Goal: Task Accomplishment & Management: Use online tool/utility

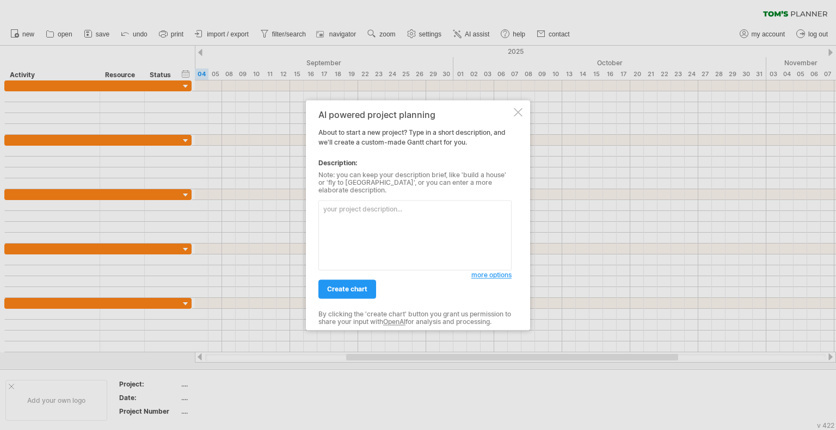
click at [516, 115] on div at bounding box center [518, 112] width 9 height 9
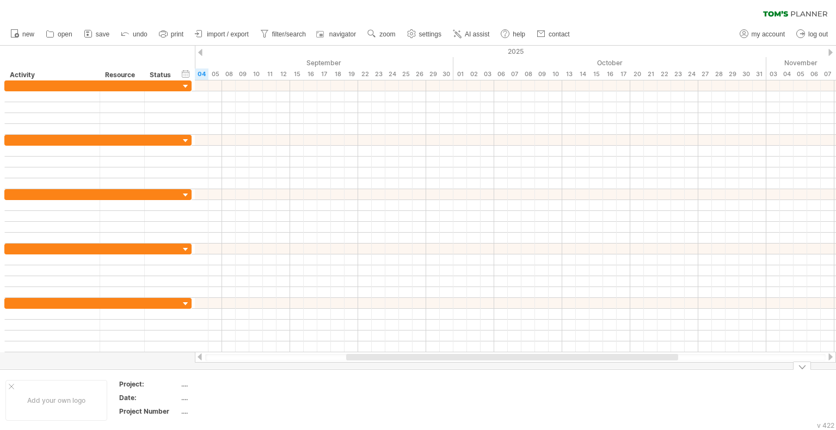
click at [188, 386] on div "...." at bounding box center [226, 384] width 91 height 9
click at [181, 385] on input "text" at bounding box center [225, 384] width 88 height 9
click at [200, 386] on input "text" at bounding box center [225, 384] width 88 height 9
click at [799, 366] on div at bounding box center [802, 366] width 18 height 8
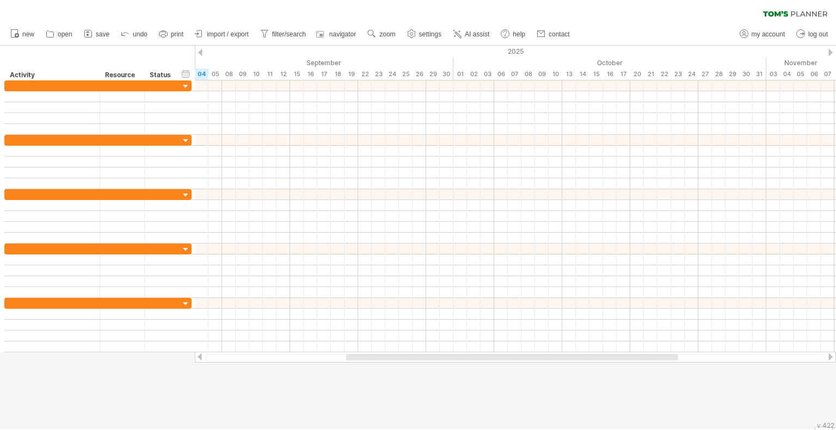
click at [540, 407] on div at bounding box center [418, 238] width 836 height 384
drag, startPoint x: 489, startPoint y: 358, endPoint x: 484, endPoint y: 389, distance: 32.0
click at [484, 389] on div "Trying to reach [DOMAIN_NAME] Connected again... 0% clear filter new" at bounding box center [418, 215] width 836 height 430
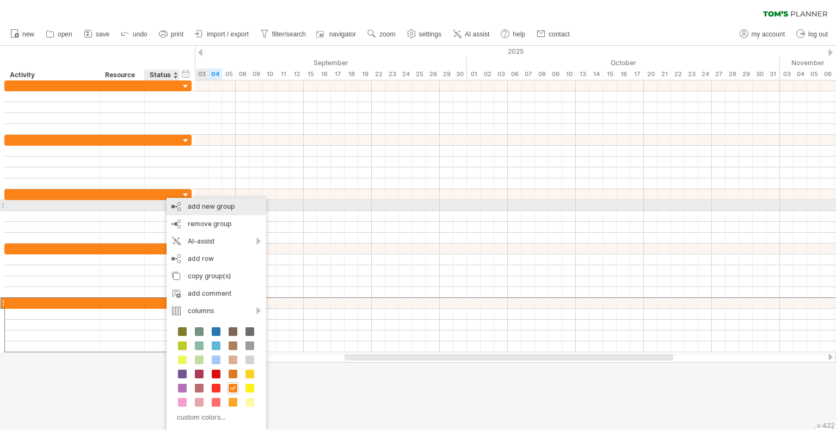
click at [232, 208] on div "add new group" at bounding box center [216, 206] width 100 height 17
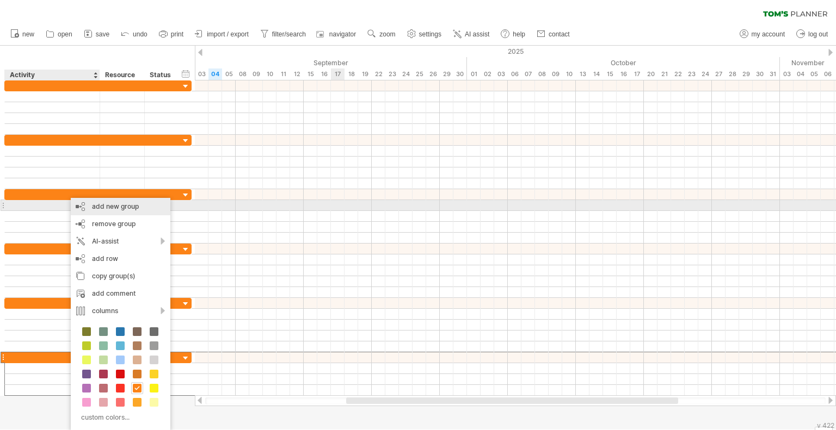
click at [129, 209] on div "add new group" at bounding box center [121, 206] width 100 height 17
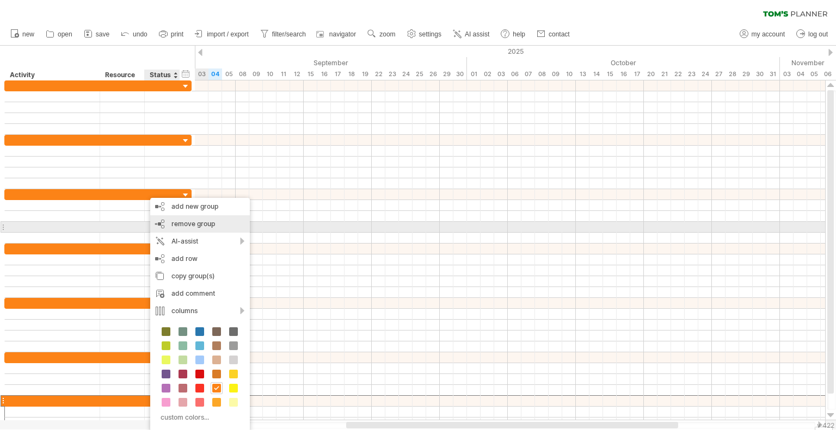
click at [203, 221] on span "remove group" at bounding box center [193, 224] width 44 height 8
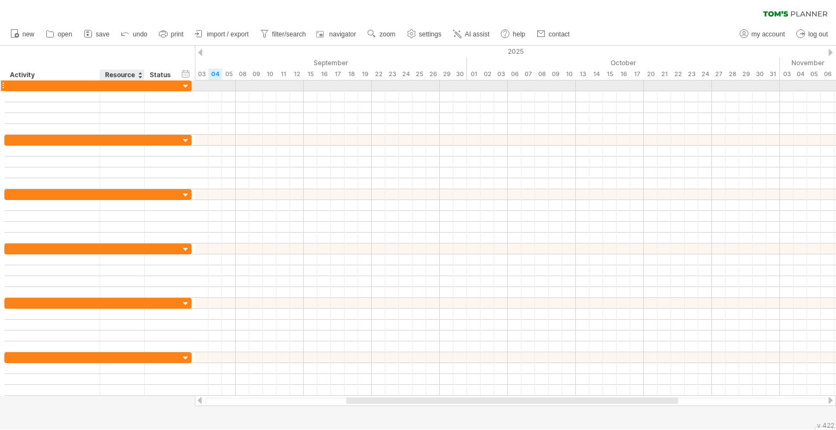
click at [104, 88] on div at bounding box center [122, 86] width 45 height 10
click at [104, 85] on div at bounding box center [122, 86] width 45 height 10
click at [60, 89] on div at bounding box center [52, 86] width 84 height 10
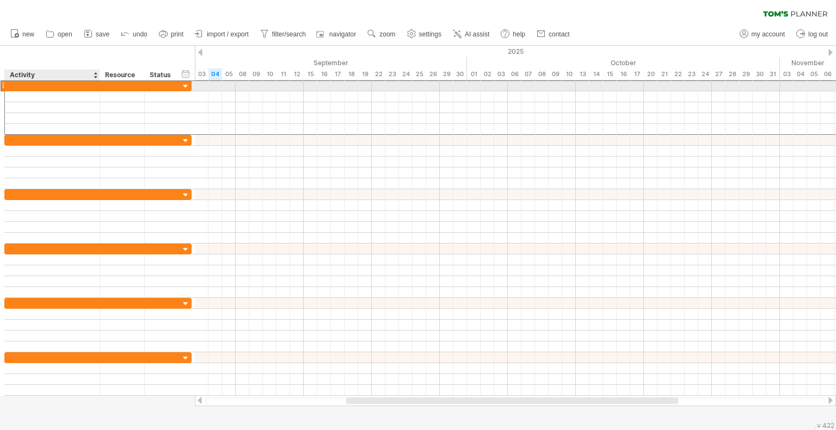
click at [61, 88] on input "text" at bounding box center [52, 86] width 84 height 10
type input "**********"
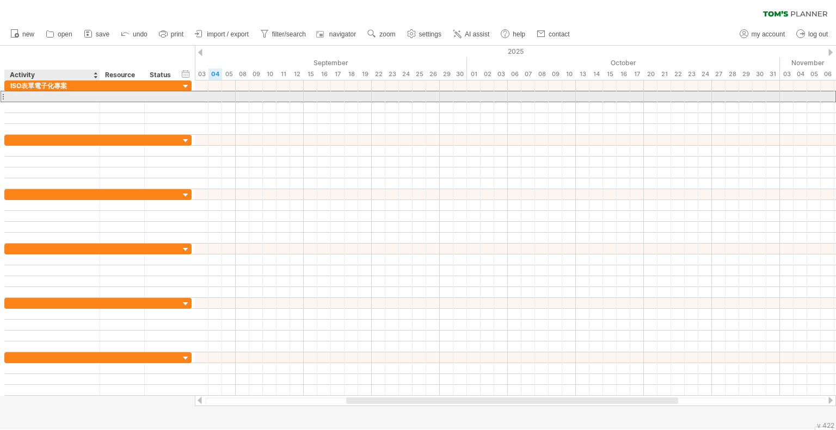
click at [72, 95] on div at bounding box center [52, 96] width 84 height 10
click at [0, 0] on input "text" at bounding box center [0, 0] width 0 height 0
type input "********"
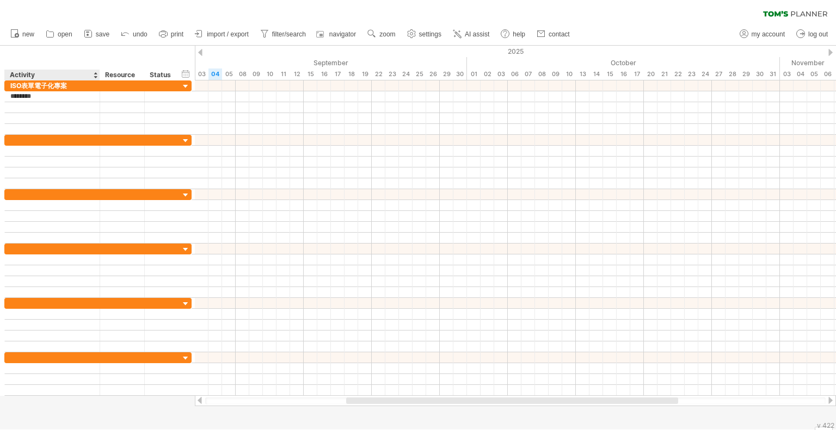
click at [83, 78] on div "Activity" at bounding box center [52, 75] width 84 height 11
click at [85, 76] on input "********" at bounding box center [52, 75] width 84 height 11
click at [90, 76] on input "********" at bounding box center [52, 75] width 84 height 11
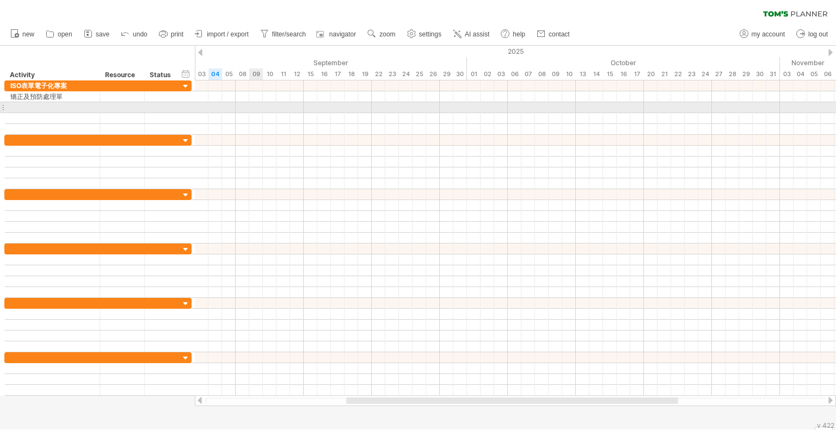
click at [250, 110] on div at bounding box center [515, 107] width 641 height 11
click at [242, 110] on div "add time block" at bounding box center [251, 110] width 75 height 17
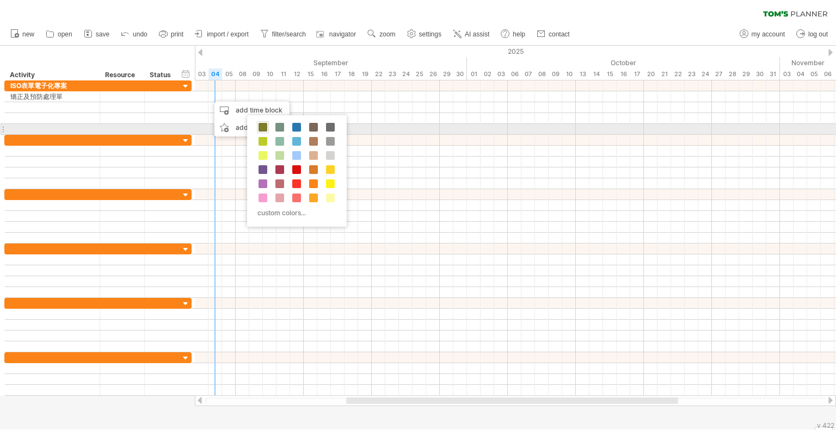
click at [267, 127] on span at bounding box center [262, 127] width 9 height 9
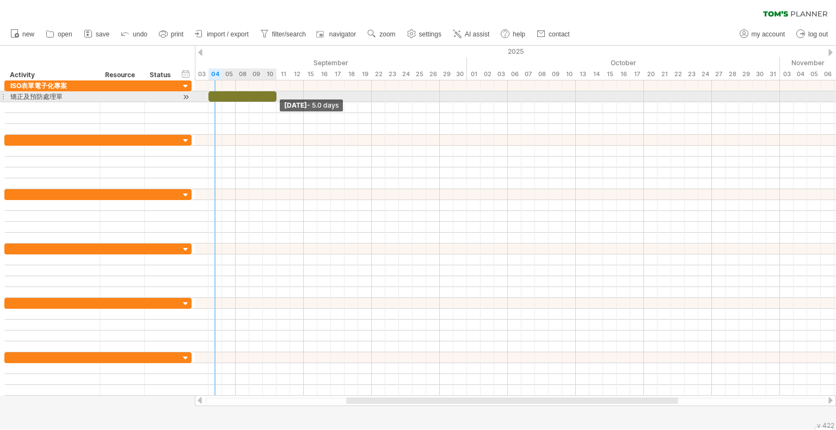
drag, startPoint x: 221, startPoint y: 96, endPoint x: 275, endPoint y: 98, distance: 53.9
click at [275, 98] on span at bounding box center [276, 96] width 4 height 10
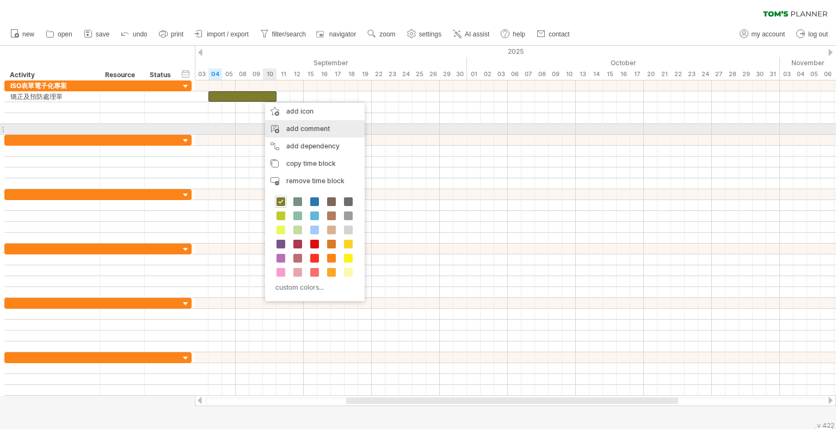
click at [314, 132] on div "add comment" at bounding box center [315, 128] width 100 height 17
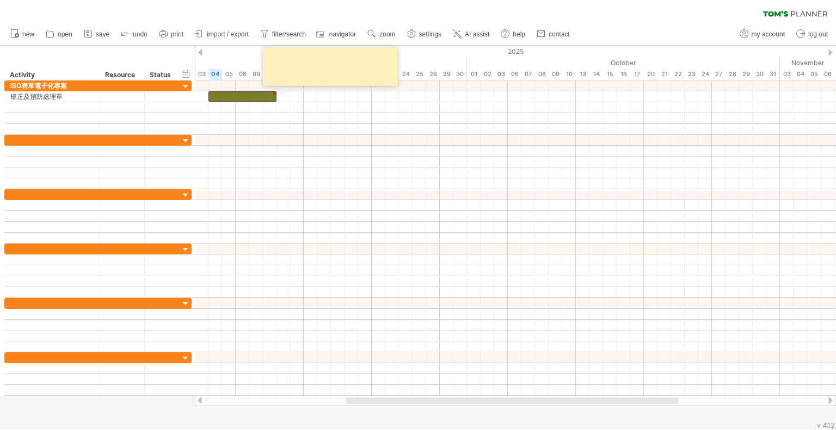
click at [300, 66] on textarea at bounding box center [332, 66] width 131 height 31
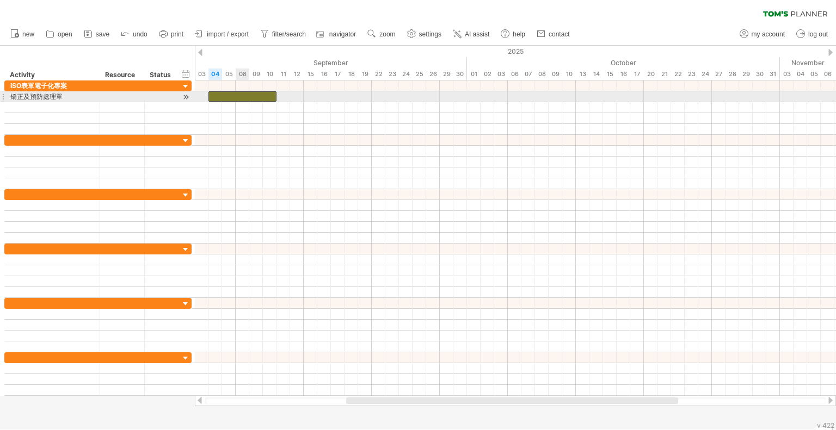
drag, startPoint x: 275, startPoint y: 92, endPoint x: 236, endPoint y: 95, distance: 39.3
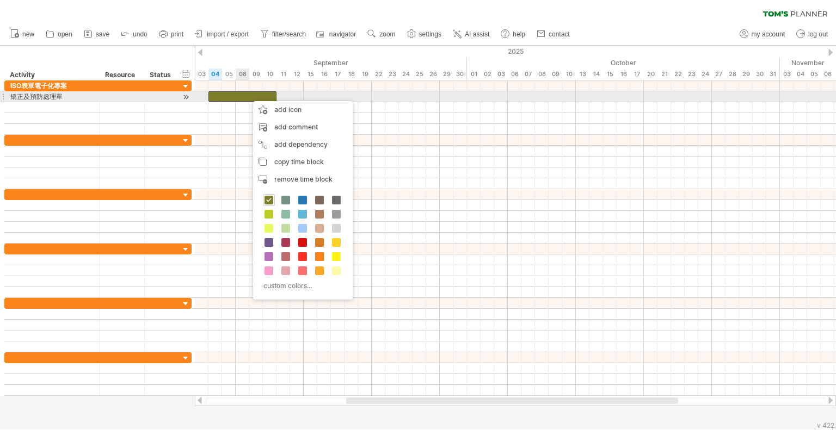
click at [248, 96] on div at bounding box center [242, 96] width 68 height 10
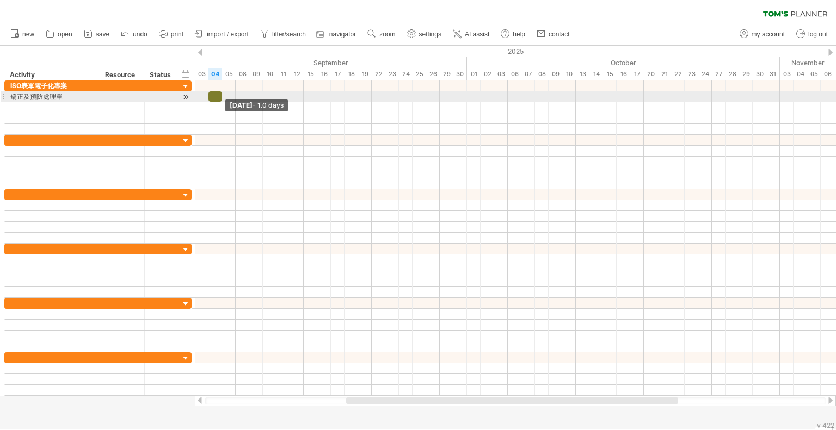
drag, startPoint x: 277, startPoint y: 95, endPoint x: 221, endPoint y: 97, distance: 56.6
click at [221, 97] on span at bounding box center [222, 96] width 4 height 10
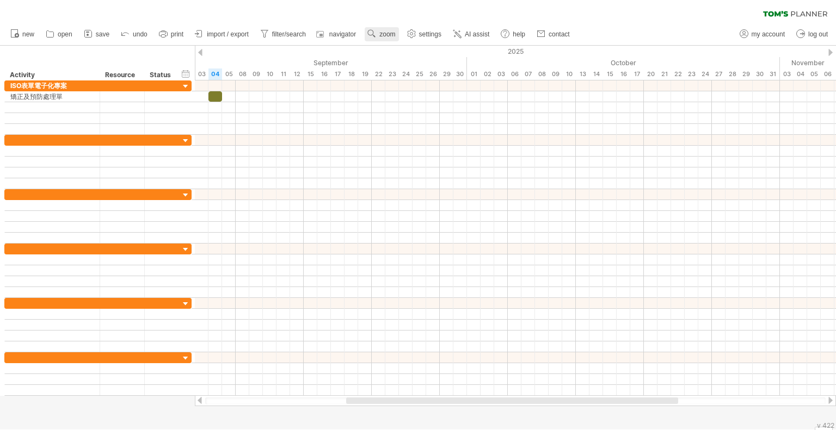
click at [395, 38] on link "zoom" at bounding box center [381, 34] width 34 height 14
click at [418, 74] on div "Week" at bounding box center [431, 69] width 60 height 17
click at [389, 36] on span "zoom" at bounding box center [387, 34] width 16 height 8
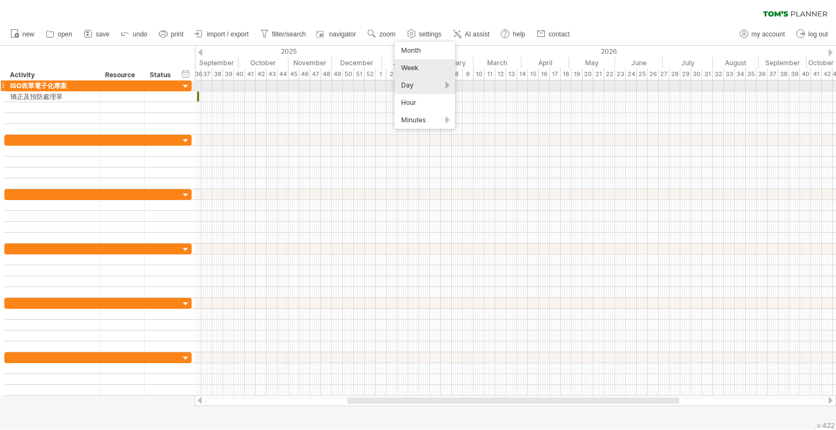
click at [424, 87] on div "Day" at bounding box center [424, 85] width 60 height 17
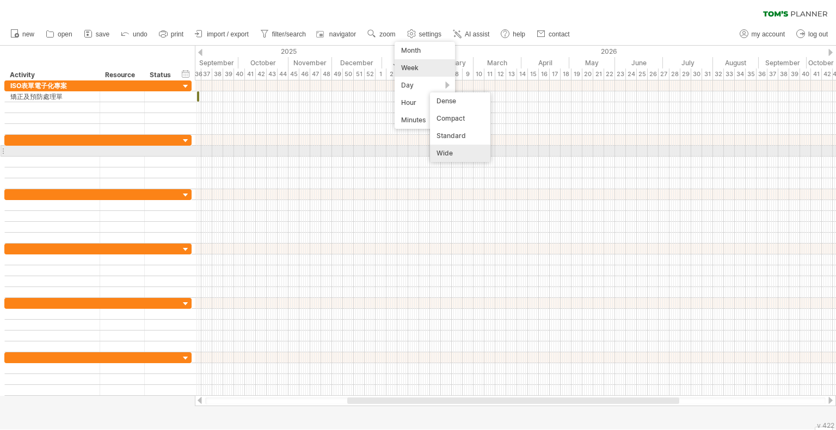
click at [457, 154] on div "Wide" at bounding box center [460, 153] width 60 height 17
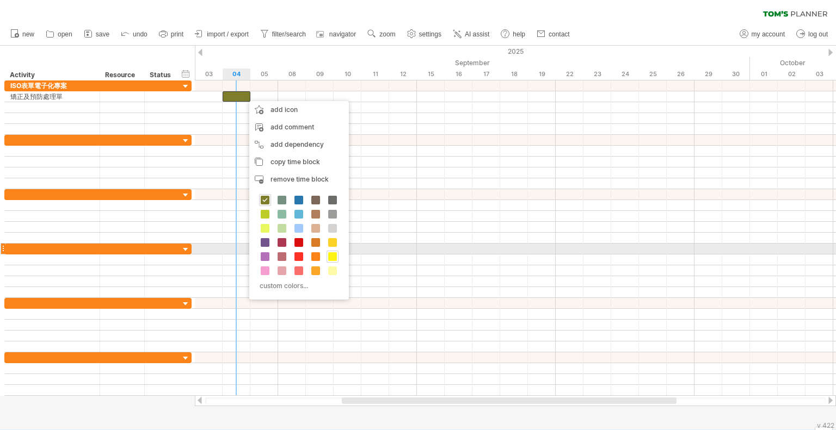
click at [333, 255] on span at bounding box center [332, 256] width 9 height 9
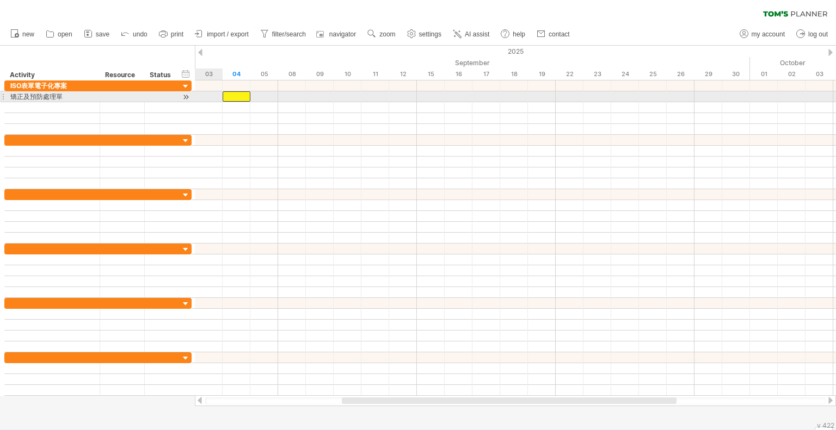
click at [183, 97] on div at bounding box center [186, 96] width 10 height 11
click at [186, 97] on div at bounding box center [186, 96] width 10 height 11
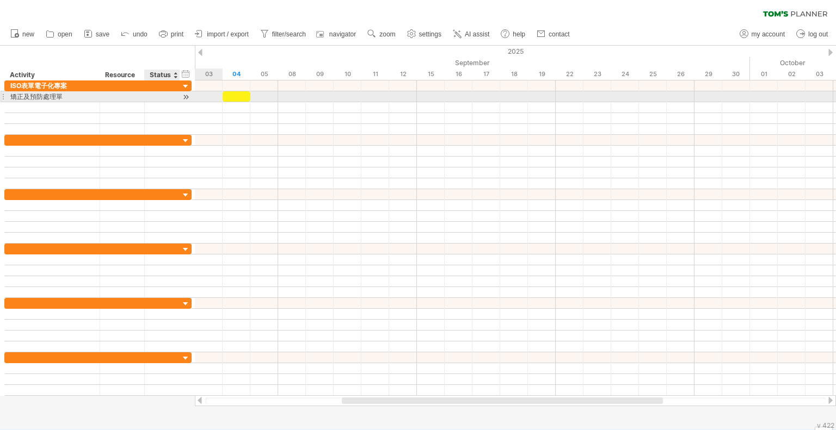
drag, startPoint x: 186, startPoint y: 97, endPoint x: 163, endPoint y: 97, distance: 22.8
click at [163, 97] on div "******** 矯正及預防處理單" at bounding box center [97, 96] width 187 height 11
click at [78, 97] on div "矯正及預防處理單" at bounding box center [52, 96] width 84 height 10
click at [78, 97] on input "********" at bounding box center [52, 96] width 84 height 10
click at [109, 95] on div at bounding box center [122, 96] width 33 height 10
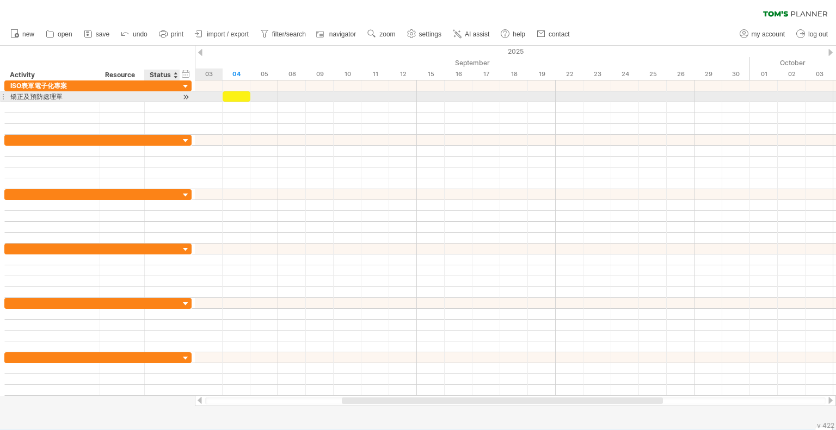
click at [185, 94] on div at bounding box center [186, 96] width 10 height 11
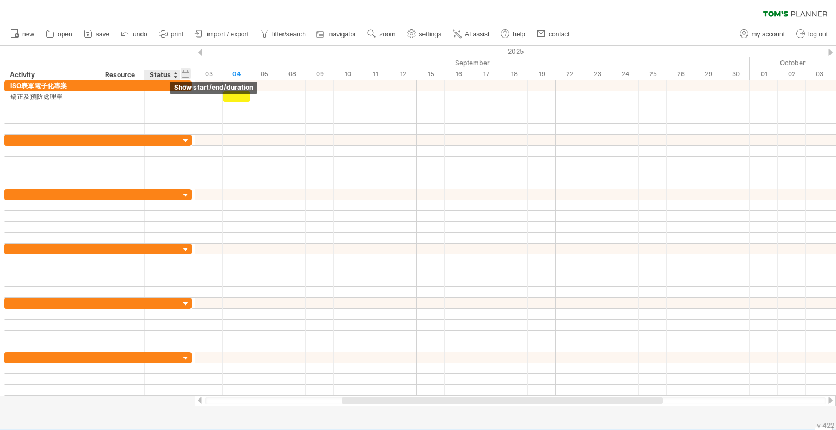
click at [185, 73] on div "hide start/end/duration show start/end/duration" at bounding box center [186, 73] width 10 height 11
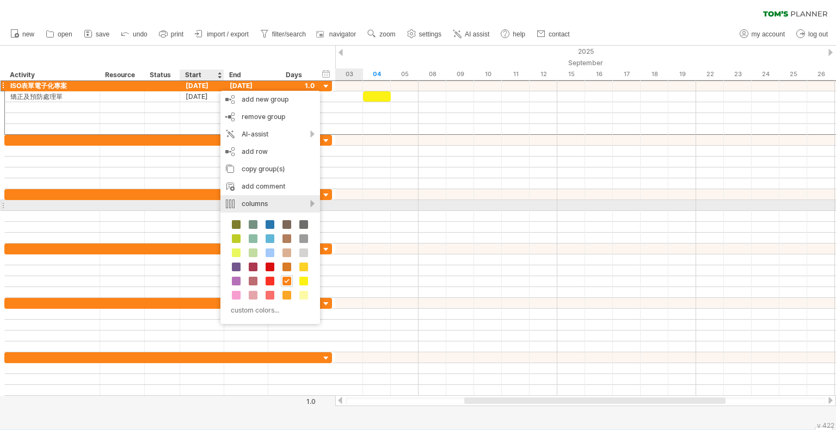
click at [249, 206] on div "columns" at bounding box center [270, 203] width 100 height 17
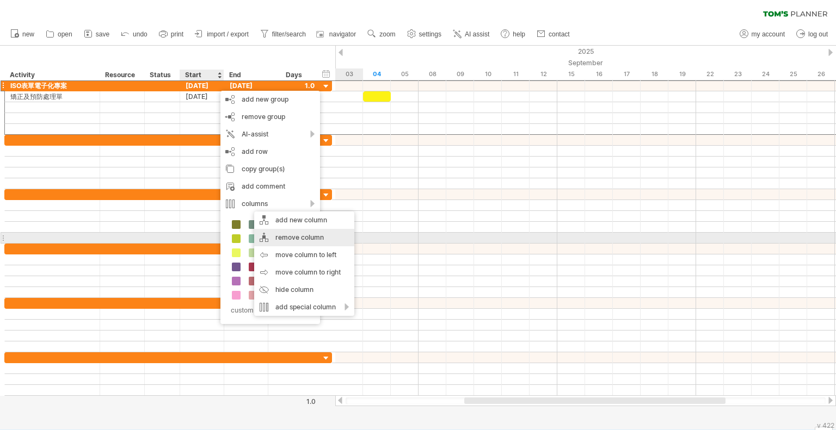
click at [313, 237] on div "remove column" at bounding box center [304, 237] width 100 height 17
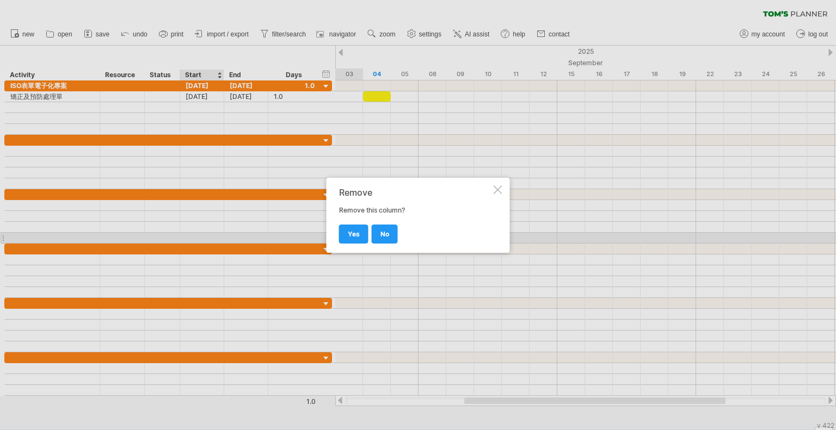
click at [501, 190] on div at bounding box center [497, 189] width 9 height 9
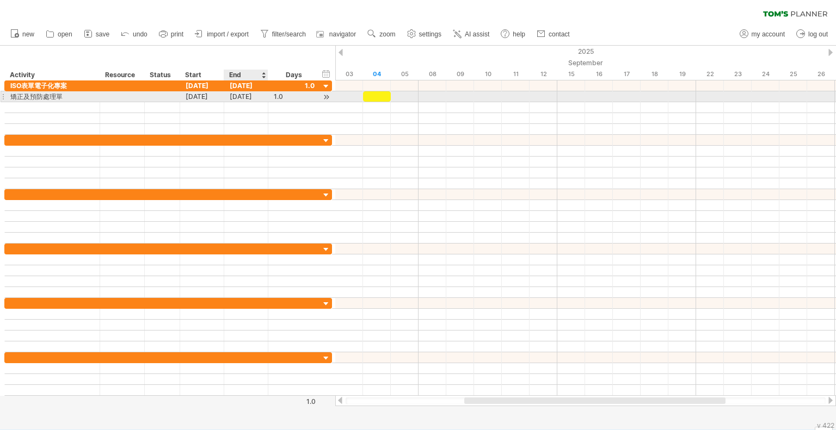
click at [253, 96] on div "[DATE]" at bounding box center [246, 96] width 44 height 10
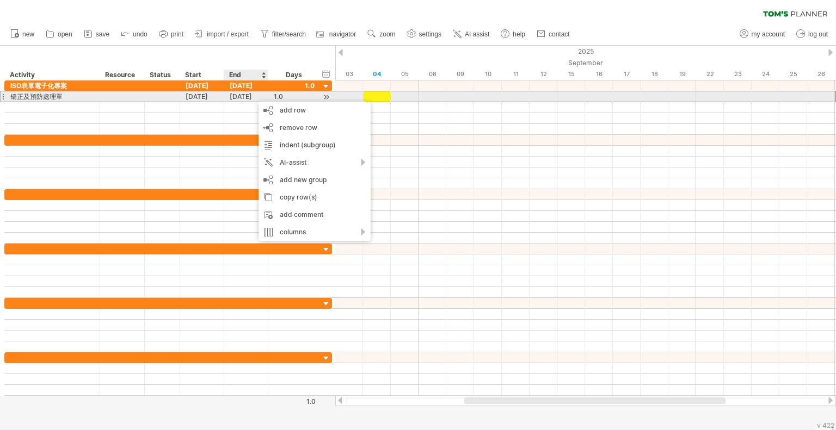
click at [253, 96] on div "[DATE]" at bounding box center [246, 96] width 44 height 10
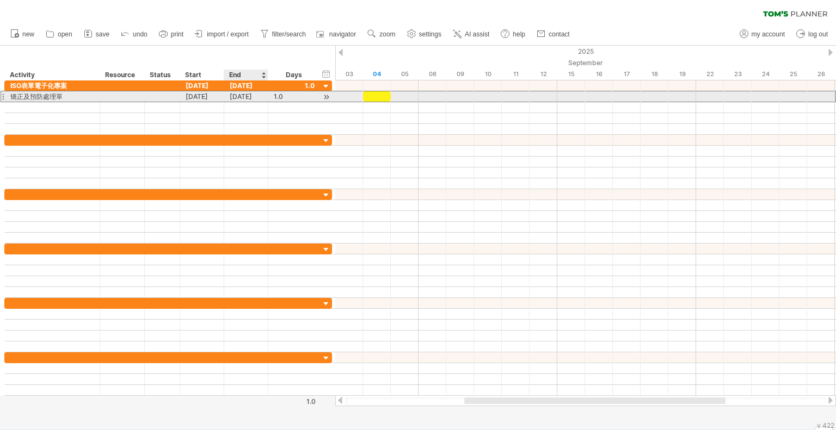
click at [253, 96] on div "[DATE]" at bounding box center [246, 96] width 44 height 10
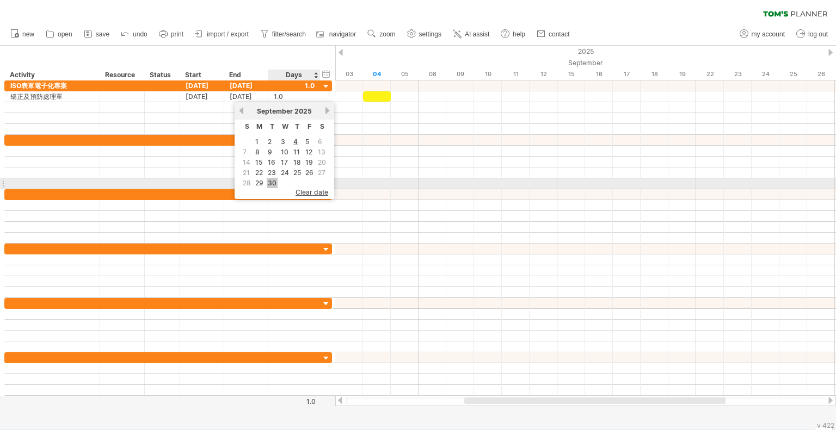
click at [271, 178] on link "30" at bounding box center [272, 183] width 11 height 10
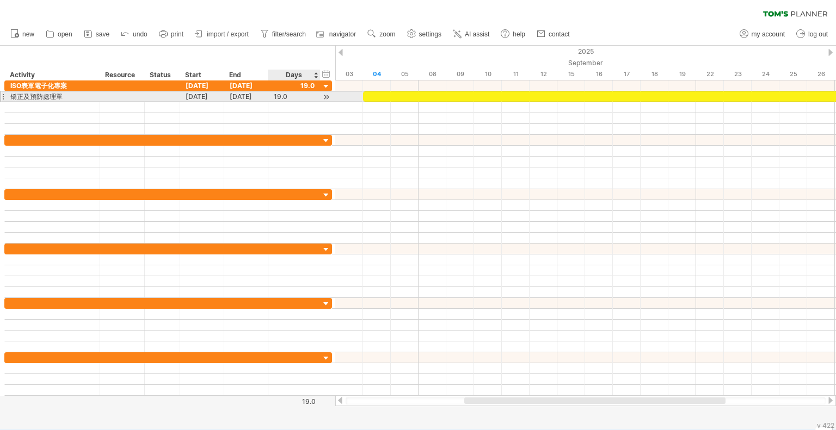
click at [286, 97] on div "19.0" at bounding box center [294, 96] width 41 height 10
click at [286, 97] on input "****" at bounding box center [284, 96] width 21 height 10
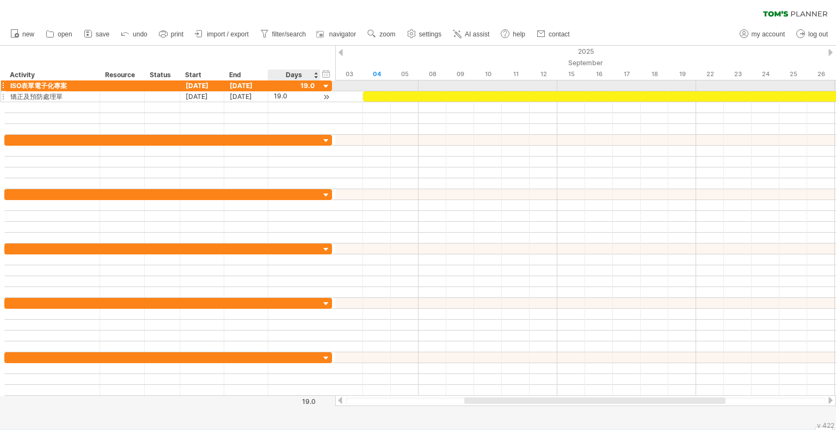
click at [325, 91] on div at bounding box center [326, 96] width 10 height 11
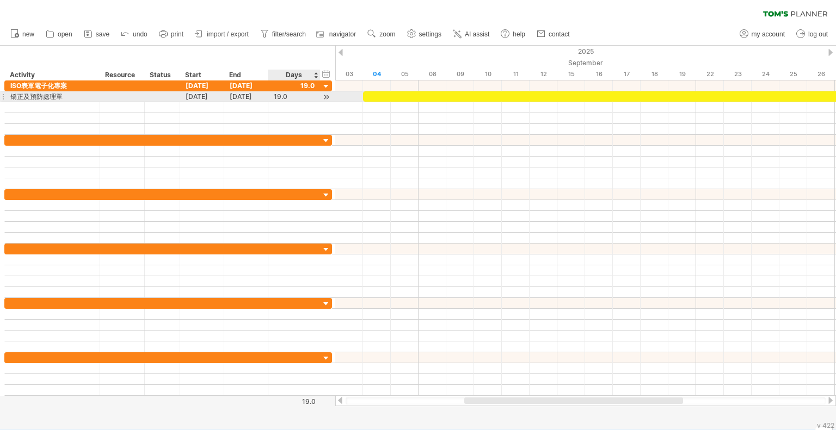
click at [325, 94] on div at bounding box center [326, 96] width 10 height 11
click at [325, 95] on div at bounding box center [326, 96] width 10 height 11
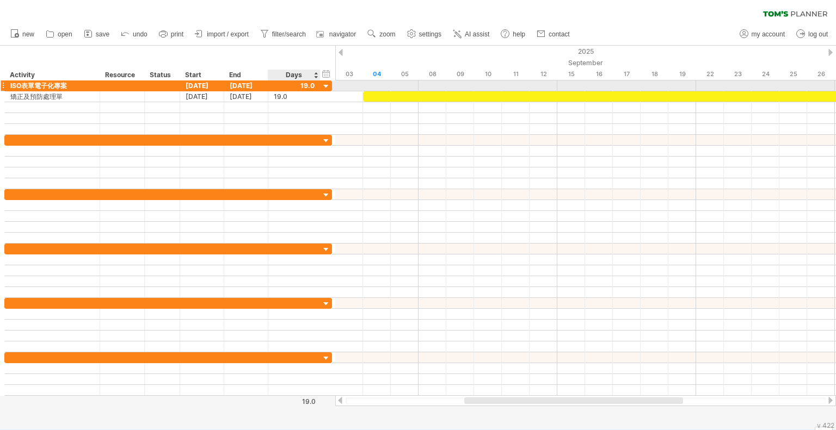
click at [325, 86] on div at bounding box center [326, 87] width 10 height 10
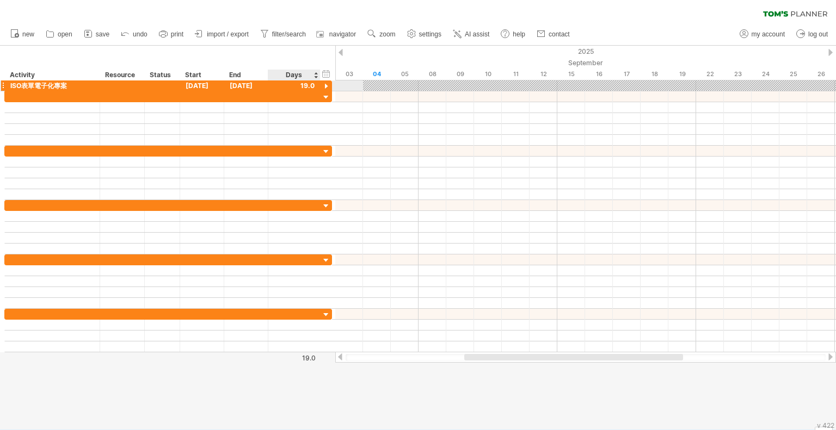
click at [325, 86] on div at bounding box center [326, 87] width 10 height 10
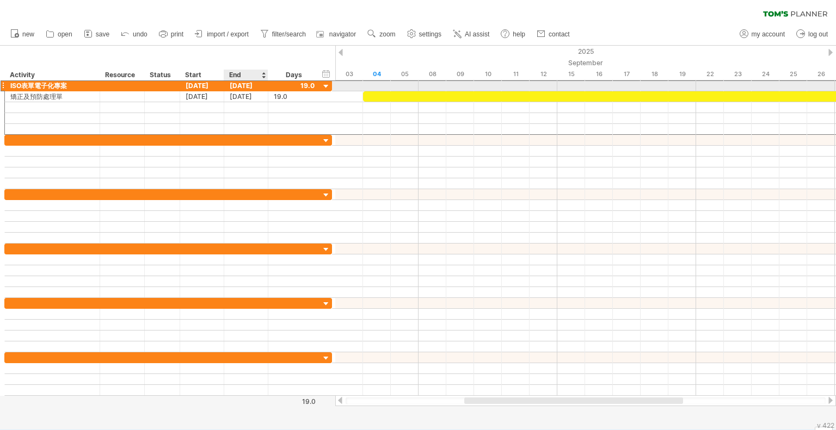
click at [255, 85] on div "[DATE]" at bounding box center [246, 86] width 44 height 10
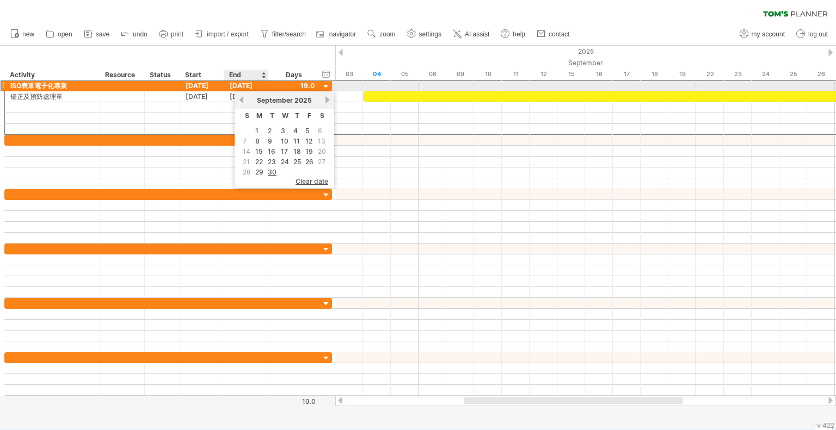
click at [255, 85] on div "[DATE]" at bounding box center [246, 86] width 44 height 10
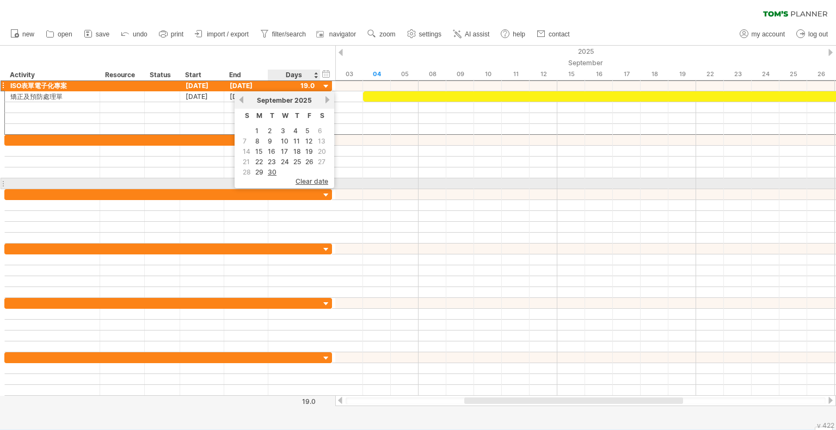
click at [305, 180] on span "clear date" at bounding box center [311, 181] width 33 height 8
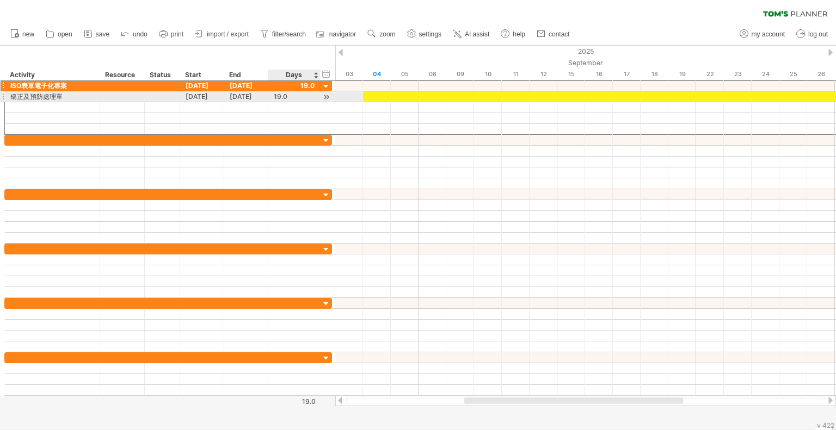
click at [300, 96] on div "19.0" at bounding box center [294, 96] width 41 height 10
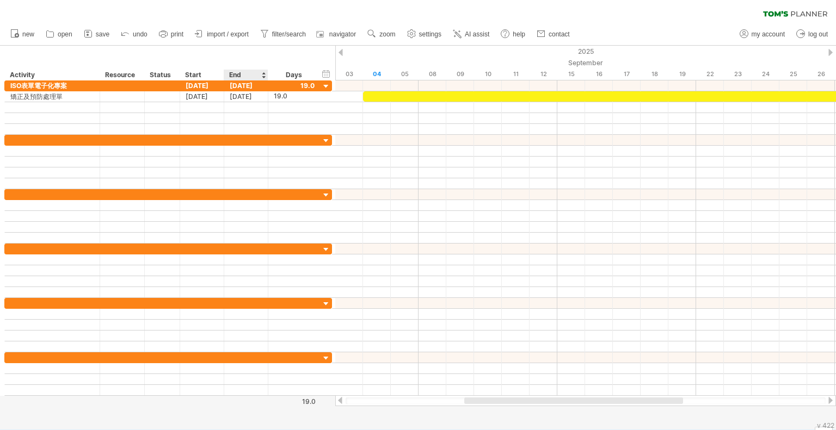
click at [231, 73] on div "End" at bounding box center [245, 75] width 33 height 11
click at [194, 72] on div "Start" at bounding box center [201, 75] width 33 height 11
click at [166, 73] on div "Status" at bounding box center [162, 75] width 24 height 11
click at [324, 90] on div at bounding box center [326, 87] width 10 height 10
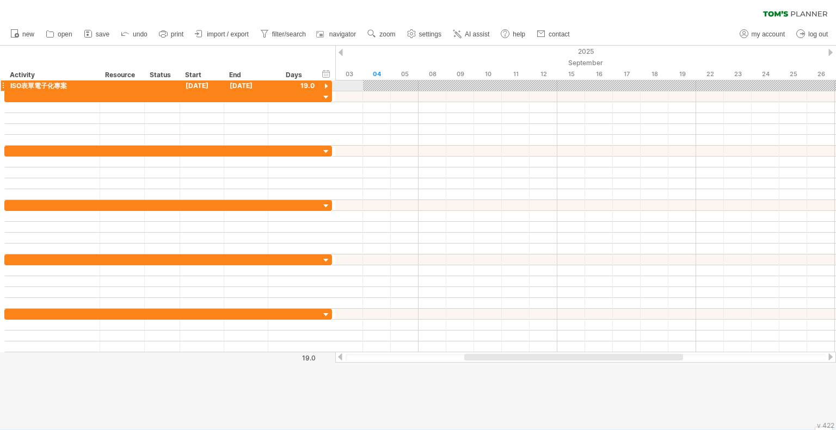
click at [324, 84] on div at bounding box center [326, 87] width 10 height 10
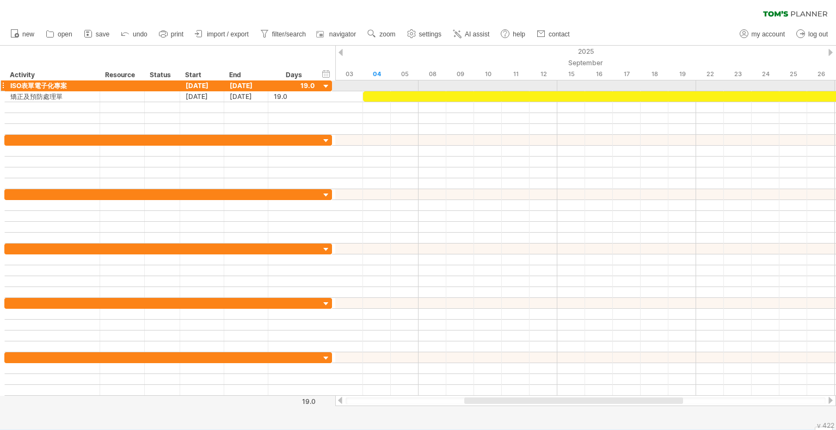
click at [324, 84] on div at bounding box center [326, 87] width 10 height 10
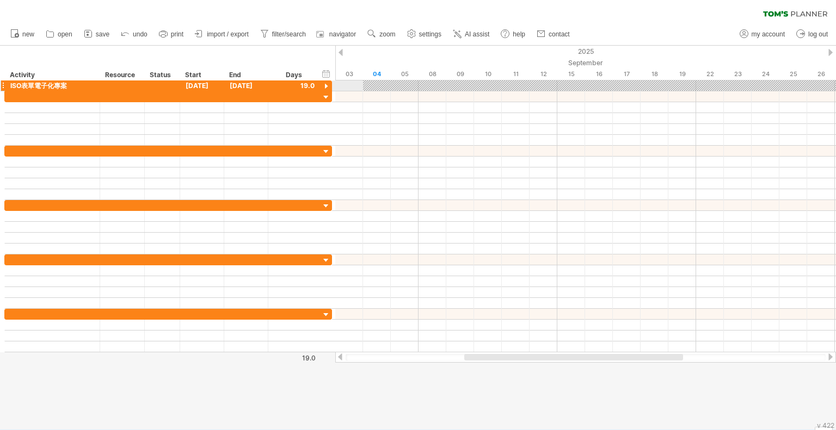
click at [324, 84] on div at bounding box center [326, 87] width 10 height 10
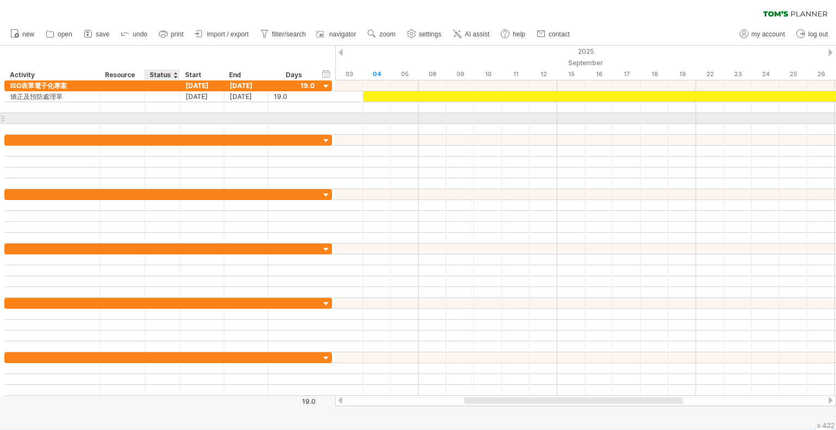
click at [166, 119] on div at bounding box center [162, 118] width 24 height 10
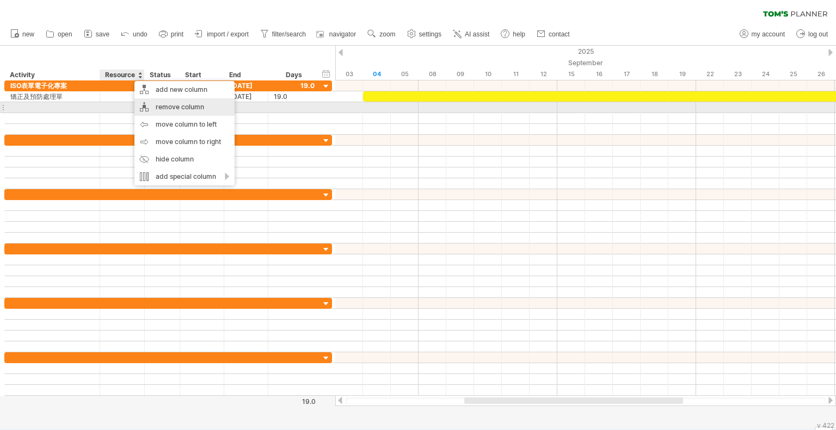
click at [196, 108] on div "remove column" at bounding box center [184, 106] width 100 height 17
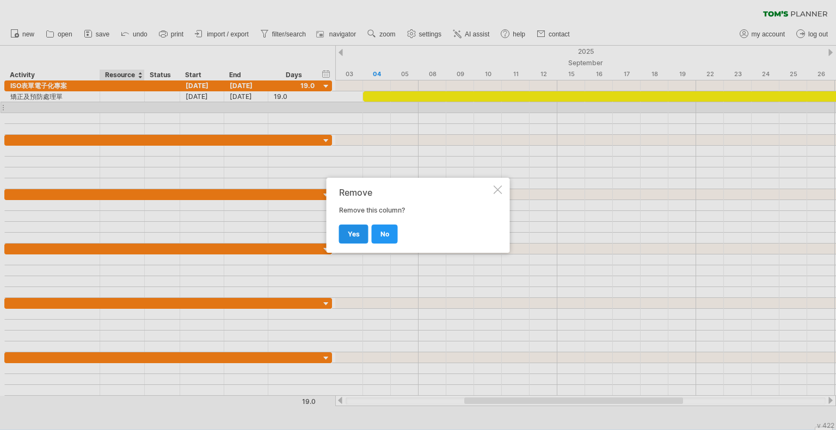
click at [352, 237] on span "yes" at bounding box center [354, 234] width 12 height 8
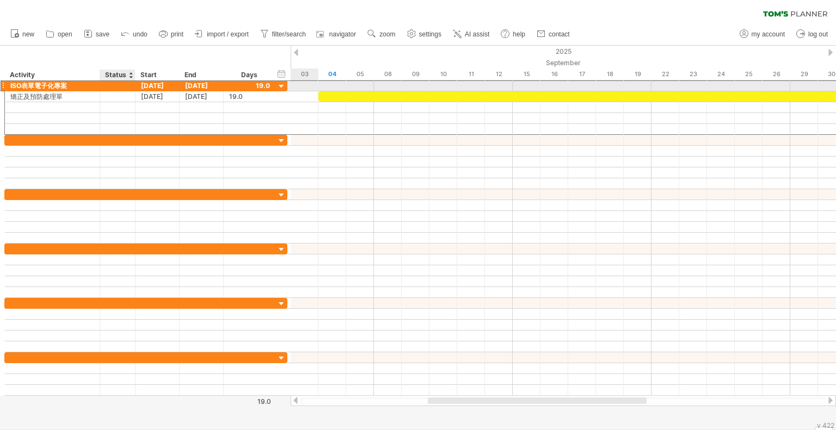
click at [126, 86] on div at bounding box center [118, 86] width 24 height 10
click at [0, 0] on input "text" at bounding box center [0, 0] width 0 height 0
click at [122, 85] on input "text" at bounding box center [118, 86] width 24 height 10
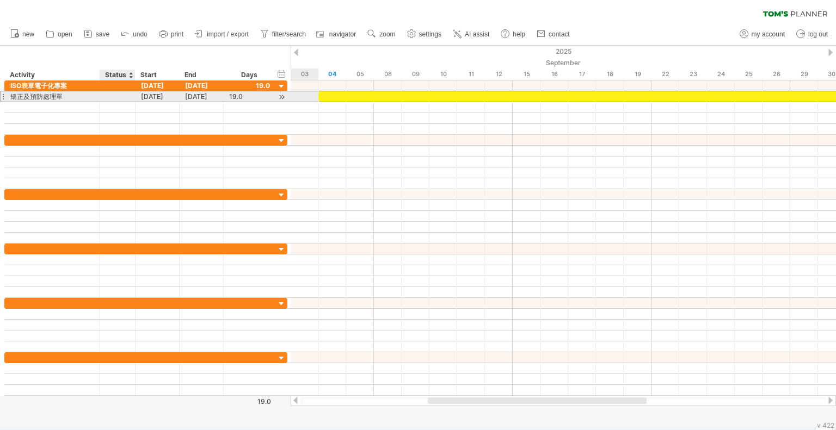
click at [124, 100] on div at bounding box center [118, 96] width 24 height 10
click at [0, 0] on input "text" at bounding box center [0, 0] width 0 height 0
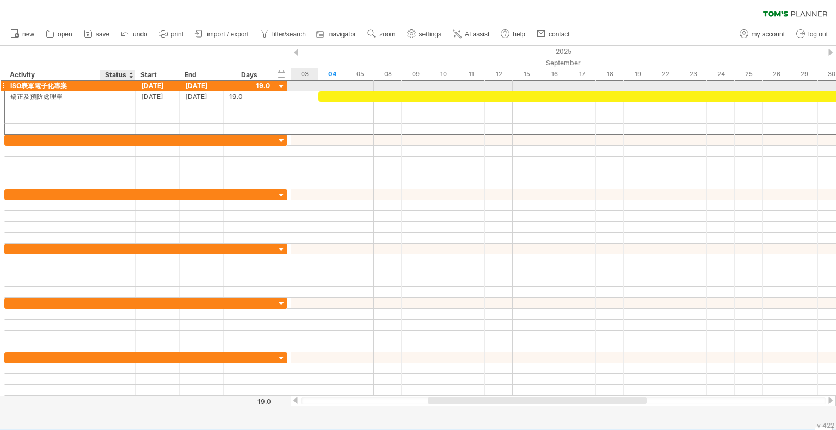
click at [124, 82] on div at bounding box center [118, 86] width 24 height 10
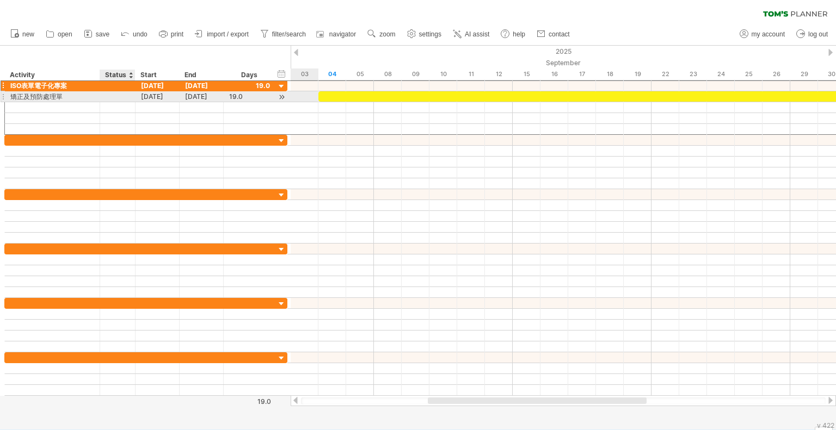
click at [127, 97] on div at bounding box center [118, 96] width 24 height 10
click at [123, 98] on input "text" at bounding box center [118, 96] width 24 height 10
type input "***"
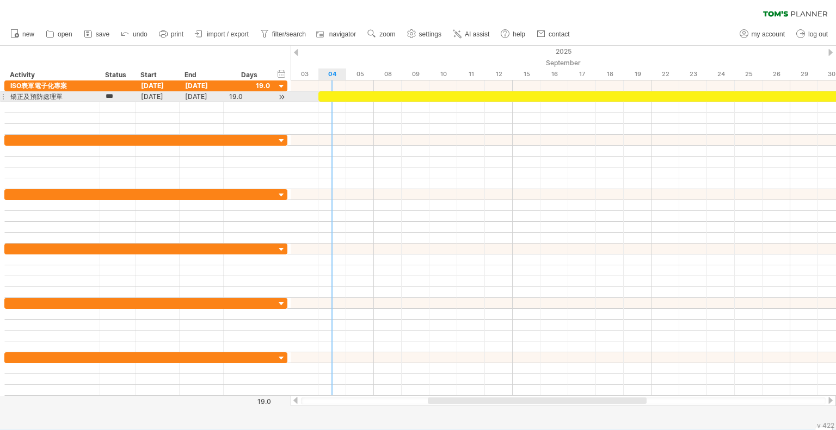
click at [330, 98] on div at bounding box center [581, 96] width 527 height 10
click at [279, 95] on div at bounding box center [281, 96] width 10 height 11
click at [282, 95] on div at bounding box center [281, 96] width 10 height 11
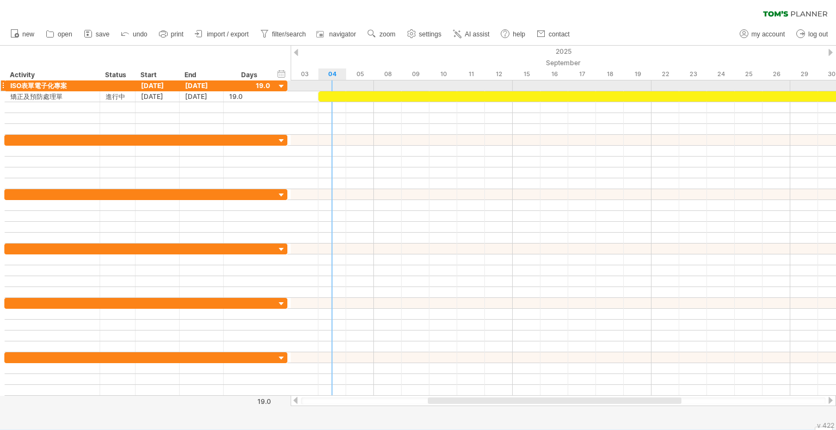
click at [328, 90] on div at bounding box center [562, 86] width 545 height 11
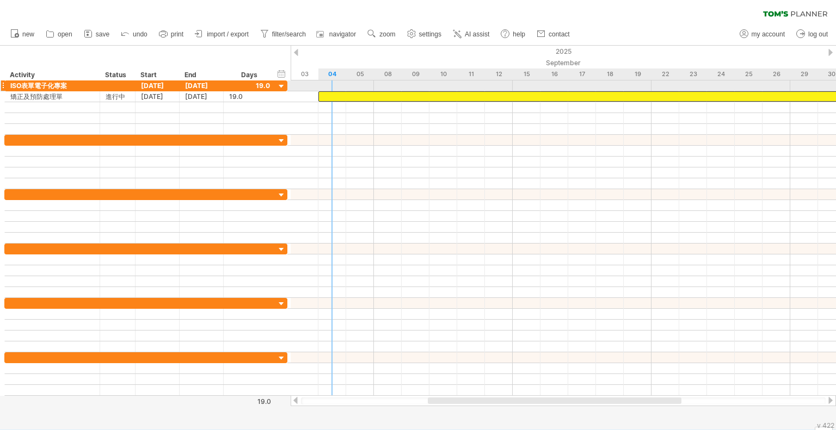
click at [328, 91] on div at bounding box center [581, 96] width 527 height 10
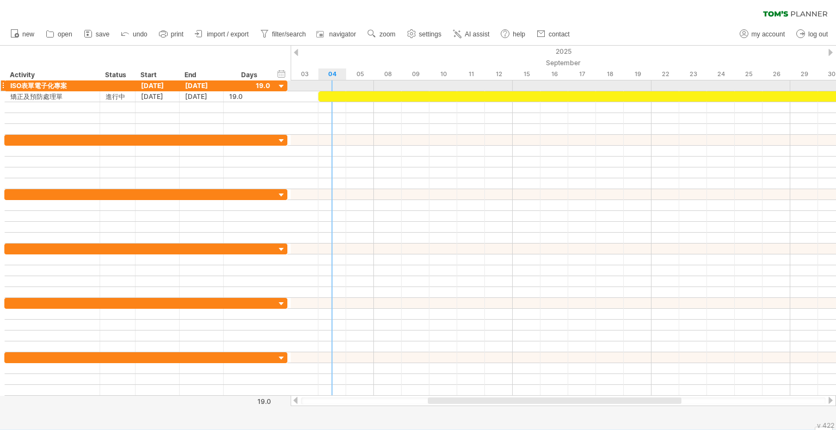
click at [328, 91] on div at bounding box center [581, 96] width 527 height 10
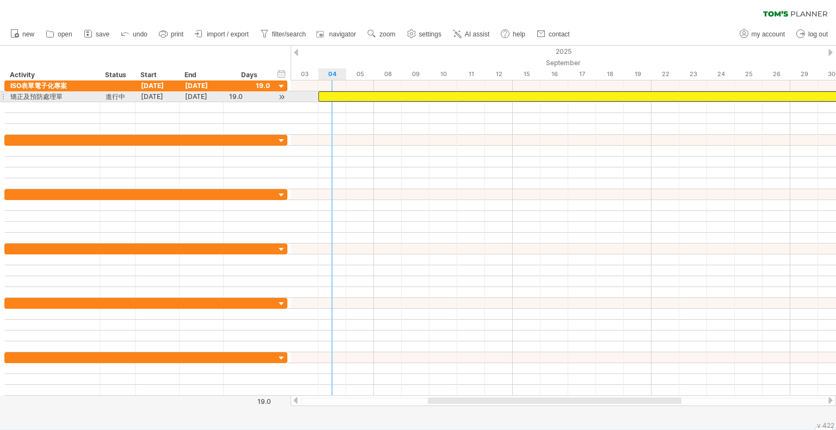
click at [322, 99] on div at bounding box center [581, 96] width 527 height 10
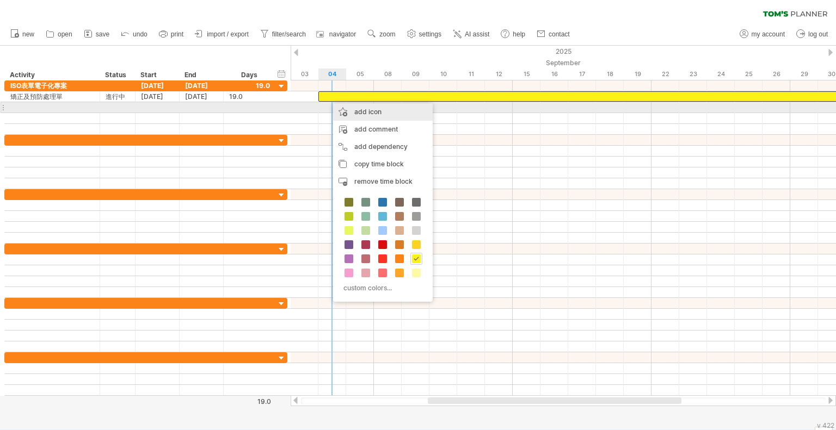
click at [366, 110] on div "add icon" at bounding box center [383, 111] width 100 height 17
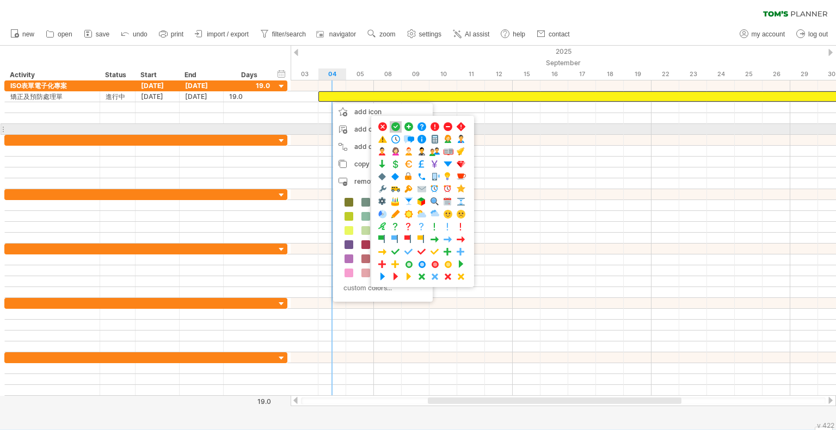
click at [397, 129] on span at bounding box center [395, 127] width 11 height 10
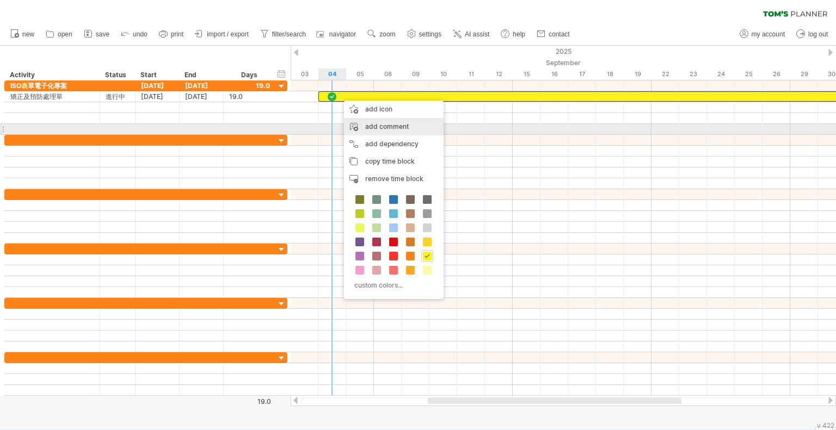
click at [411, 128] on div "add comment" at bounding box center [394, 126] width 100 height 17
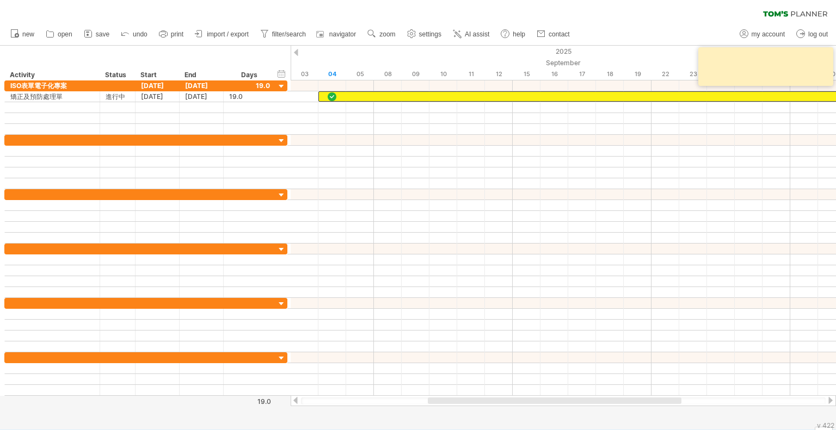
click at [751, 72] on textarea at bounding box center [767, 66] width 131 height 31
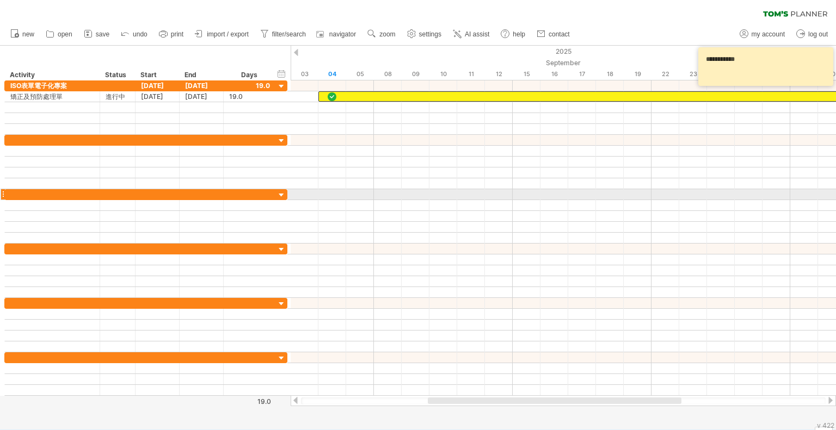
type textarea "**********"
click at [749, 200] on div at bounding box center [562, 205] width 545 height 11
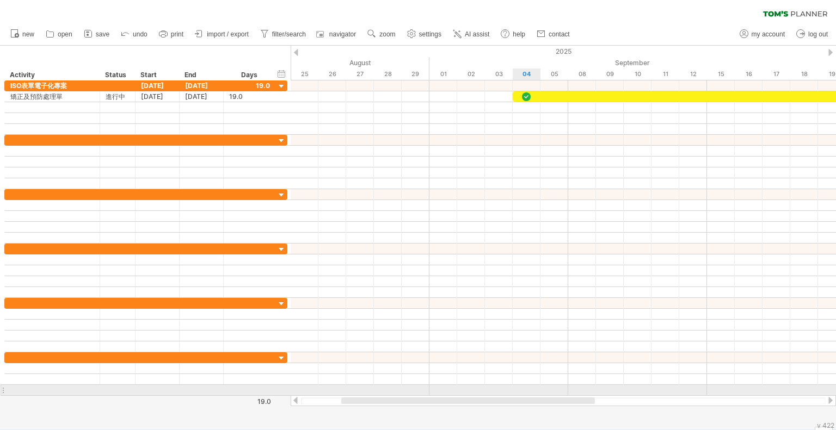
drag, startPoint x: 624, startPoint y: 399, endPoint x: 536, endPoint y: 391, distance: 88.6
click at [536, 391] on div "Trying to reach [DOMAIN_NAME] Connected again... 0% clear filter new" at bounding box center [418, 215] width 836 height 430
